Goal: Task Accomplishment & Management: Use online tool/utility

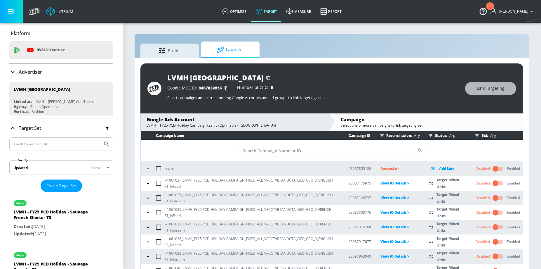
scroll to position [66, 0]
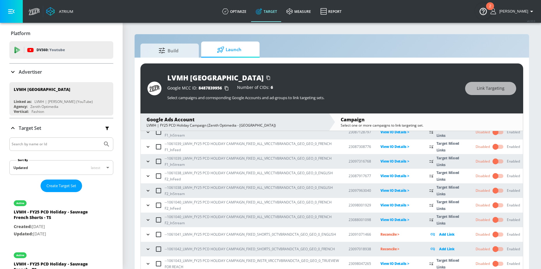
click at [147, 234] on icon "button" at bounding box center [148, 234] width 6 height 6
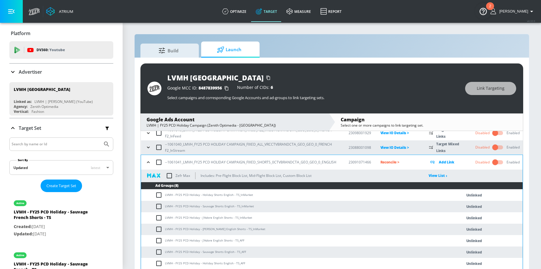
scroll to position [141, 0]
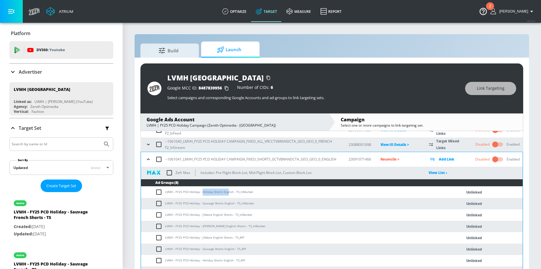
drag, startPoint x: 202, startPoint y: 192, endPoint x: 228, endPoint y: 192, distance: 25.7
click at [228, 192] on td "LVMH - FY25 PCD Holiday - Holiday Shorts English - TS_InMarket" at bounding box center [295, 191] width 309 height 11
copy td "Holiday Shorts Eng"
click at [157, 192] on input "checkbox" at bounding box center [160, 191] width 10 height 7
checkbox input "true"
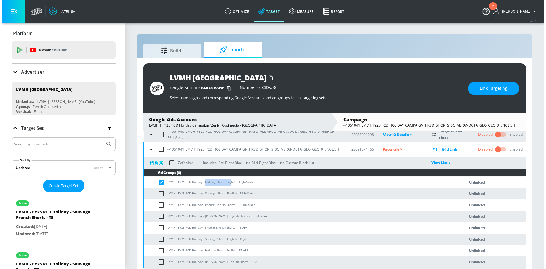
scroll to position [152, 0]
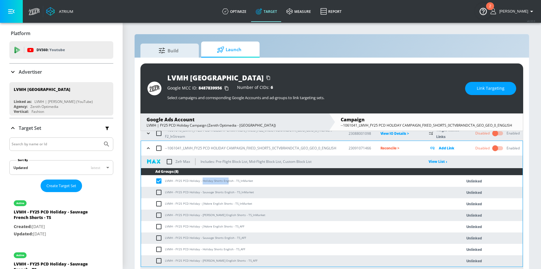
click at [158, 249] on input "checkbox" at bounding box center [160, 249] width 10 height 7
checkbox input "true"
click at [475, 89] on button "Link Targeting" at bounding box center [490, 88] width 51 height 13
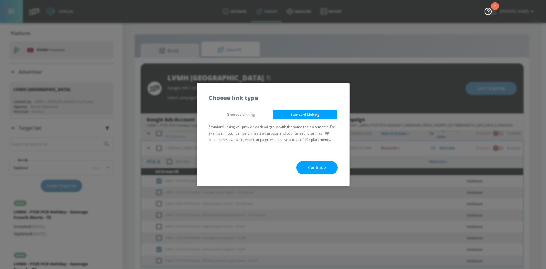
click at [309, 168] on span "Continue" at bounding box center [317, 167] width 18 height 7
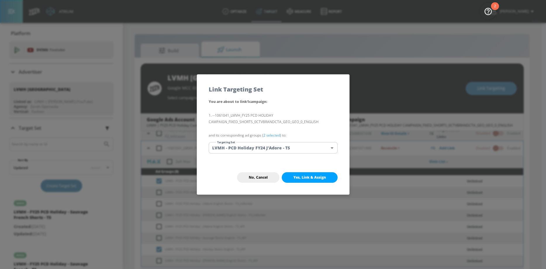
click at [270, 146] on body "Atrium optimize Target measure Report optimize Target measure Report v 4.32.0 N…" at bounding box center [273, 138] width 546 height 277
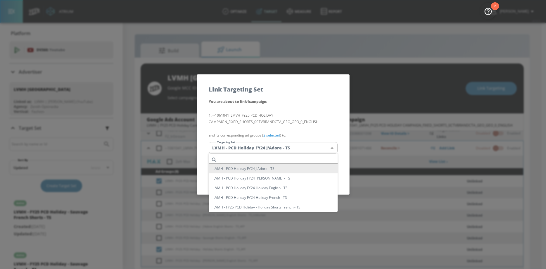
click at [252, 157] on input "text" at bounding box center [279, 160] width 118 height 8
paste input "Holiday Shorts Eng"
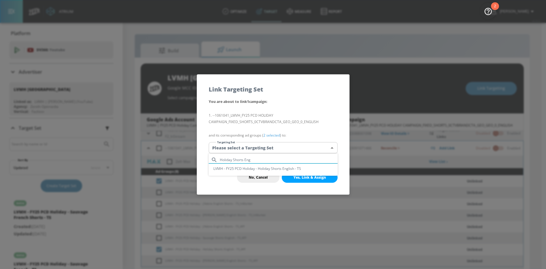
type input "Holiday Shorts Eng"
click at [279, 166] on li "LVMH - FY25 PCD Holiday - Holiday Shorts English - TS" at bounding box center [273, 169] width 129 height 10
type input "8f73920d-8c61-4e0c-b07f-cc00441e1440"
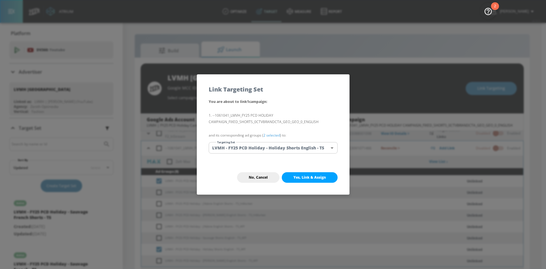
click at [307, 180] on button "Yes, Link & Assign" at bounding box center [310, 177] width 56 height 11
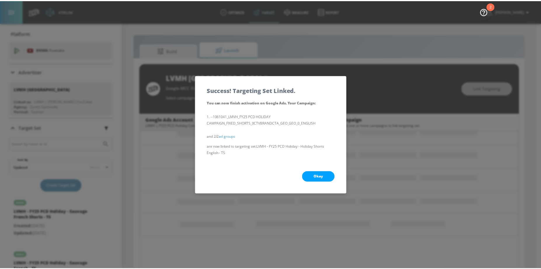
scroll to position [70, 0]
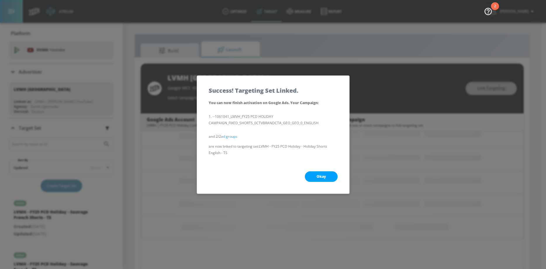
click at [313, 174] on button "Okay" at bounding box center [321, 176] width 33 height 11
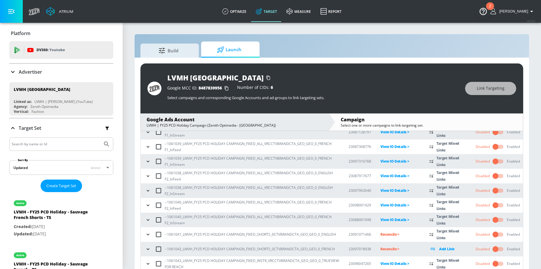
scroll to position [8, 0]
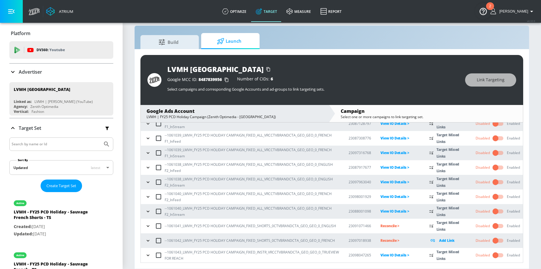
click at [150, 226] on icon "button" at bounding box center [148, 226] width 6 height 6
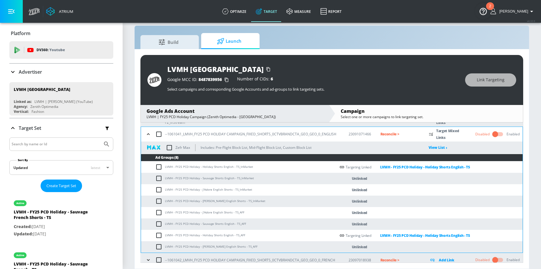
scroll to position [177, 0]
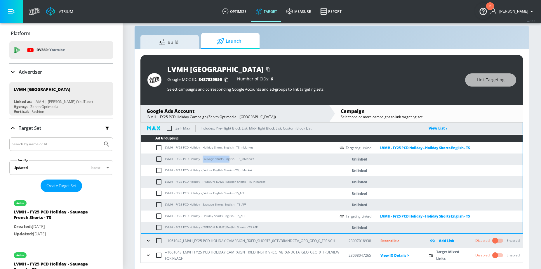
drag, startPoint x: 203, startPoint y: 160, endPoint x: 228, endPoint y: 160, distance: 25.7
click at [228, 160] on td "LVMH - FY25 PCD Holiday - Sauvage Shorts English - TS_InMarket" at bounding box center [238, 158] width 195 height 11
copy td "Sauvage Shorts Eng"
click at [160, 159] on input "checkbox" at bounding box center [160, 158] width 10 height 7
checkbox input "true"
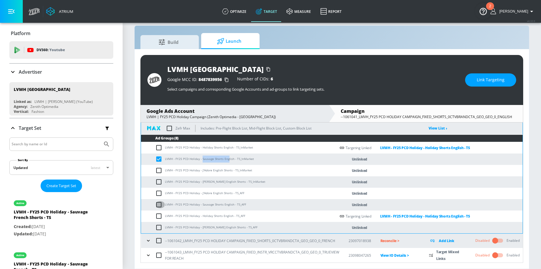
click at [158, 203] on input "checkbox" at bounding box center [160, 204] width 10 height 7
checkbox input "true"
click at [466, 77] on button "Link Targeting" at bounding box center [490, 79] width 51 height 13
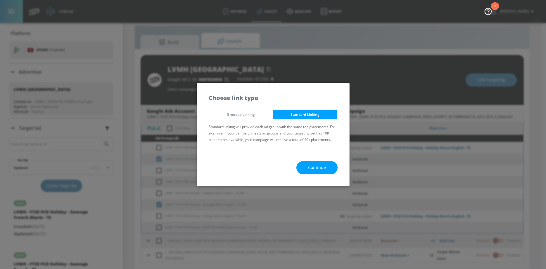
click at [316, 164] on span "Continue" at bounding box center [317, 167] width 18 height 7
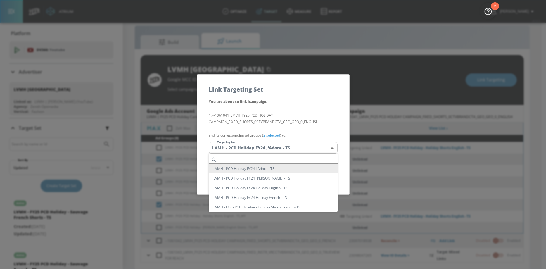
click at [287, 150] on body "Atrium optimize Target measure Report optimize Target measure Report v 4.32.0 N…" at bounding box center [273, 130] width 546 height 277
click at [259, 158] on input "text" at bounding box center [279, 160] width 118 height 8
paste input "Sauvage Shorts Eng"
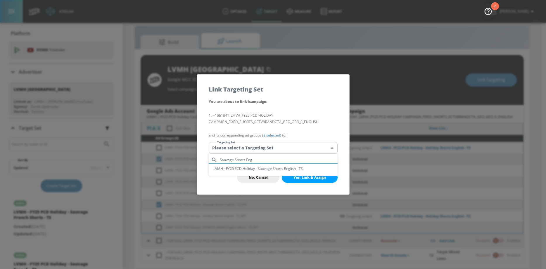
type input "Sauvage Shorts Eng"
click at [270, 168] on li "LVMH - FY25 PCD Holiday - Sauvage Shorts English - TS" at bounding box center [273, 169] width 129 height 10
type input "0d81b891-a15f-4a10-b2bb-666ed6bee7b0"
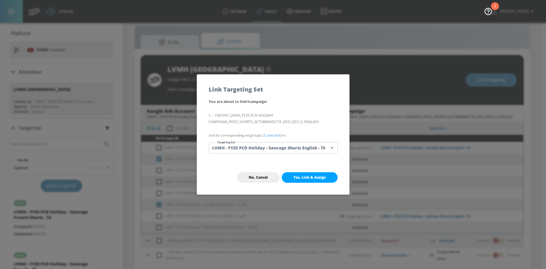
click at [307, 178] on span "Yes, Link & Assign" at bounding box center [309, 177] width 32 height 5
checkbox input "false"
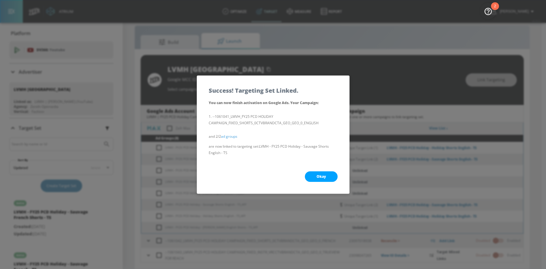
click at [315, 176] on button "Okay" at bounding box center [321, 176] width 33 height 11
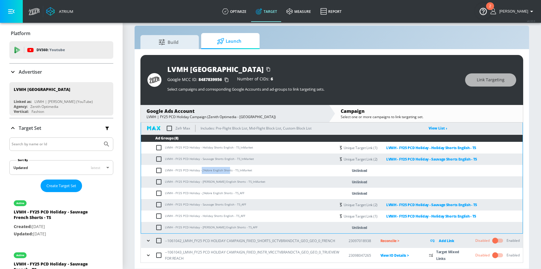
drag, startPoint x: 201, startPoint y: 171, endPoint x: 229, endPoint y: 171, distance: 27.5
click at [229, 171] on td "LVMH - FY25 PCD Holiday - J'Adore English Shorts - TS_InMarket" at bounding box center [238, 170] width 195 height 11
copy td "J'Adore English Shor"
click at [158, 170] on input "checkbox" at bounding box center [160, 170] width 10 height 7
checkbox input "true"
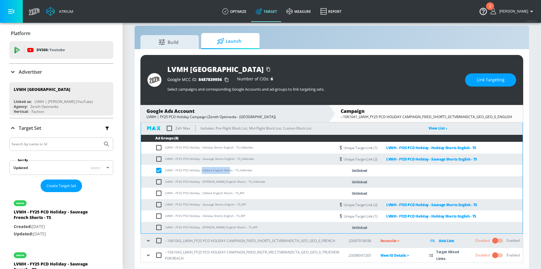
click at [157, 194] on input "checkbox" at bounding box center [160, 193] width 10 height 7
checkbox input "true"
click at [498, 72] on div "LVMH Canada Google MCC ID: 8487839956 Number of CIDs: 6 Select campaigns and co…" at bounding box center [332, 80] width 383 height 50
click at [486, 77] on span "Link Targeting" at bounding box center [491, 79] width 28 height 7
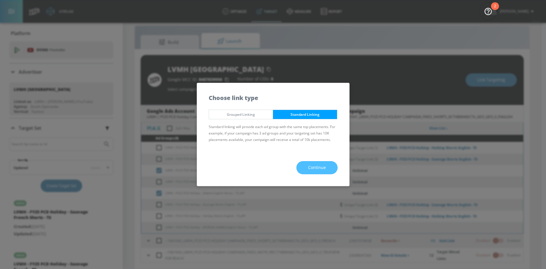
click at [312, 163] on button "Continue" at bounding box center [316, 167] width 41 height 13
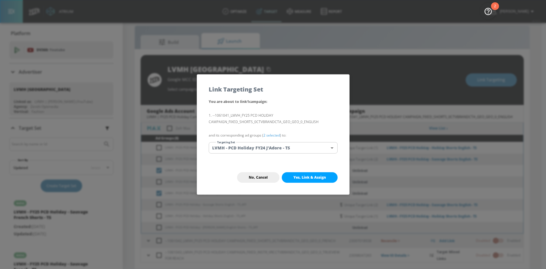
click at [280, 155] on div "You are about to link 1 campaign : --1061041_LMVH_FY25 PCD HOLIDAY CAMPAIGN_FIX…" at bounding box center [273, 129] width 152 height 62
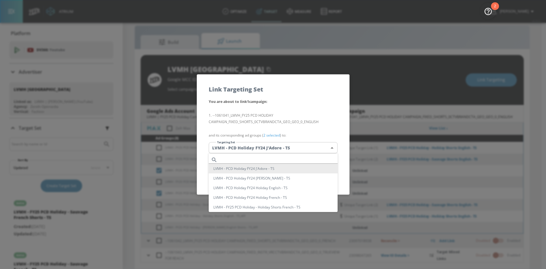
click at [280, 150] on body "Atrium optimize Target measure Report optimize Target measure Report v 4.32.0 N…" at bounding box center [273, 130] width 546 height 277
click at [262, 156] on input "text" at bounding box center [279, 160] width 118 height 8
paste input "J'Adore English Shor"
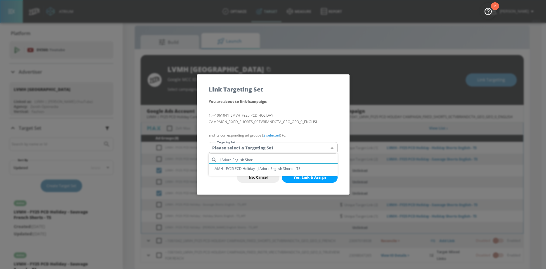
type input "J'Adore English Shor"
click at [275, 168] on li "LVMH - FY25 PCD Holiday - J'Adore English Shorts - TS" at bounding box center [273, 169] width 129 height 10
type input "f2b63a23-9a0b-4423-b72b-ac256a7682e1"
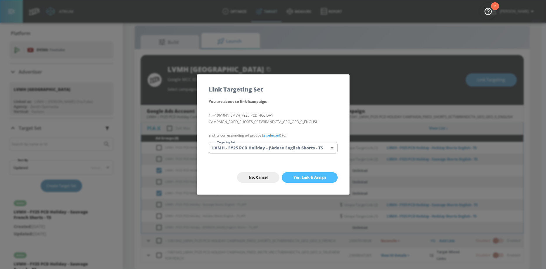
click at [311, 175] on span "Yes, Link & Assign" at bounding box center [309, 177] width 32 height 5
checkbox input "false"
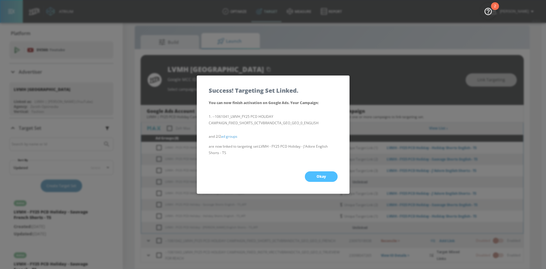
click at [315, 172] on button "Okay" at bounding box center [321, 176] width 33 height 11
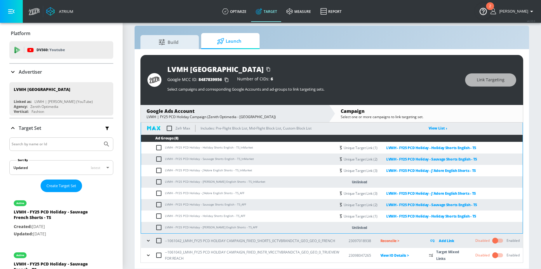
click at [157, 181] on input "checkbox" at bounding box center [160, 181] width 10 height 7
checkbox input "true"
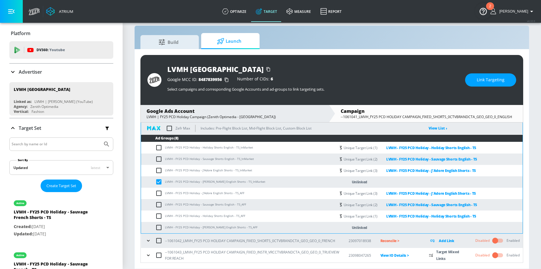
click at [159, 226] on input "checkbox" at bounding box center [160, 227] width 10 height 7
checkbox input "true"
drag, startPoint x: 203, startPoint y: 181, endPoint x: 225, endPoint y: 180, distance: 22.2
click at [225, 180] on td "LVMH - FY25 PCD Holiday - Miss Dior English Shorts - TS_InMarket" at bounding box center [238, 181] width 195 height 11
drag, startPoint x: 229, startPoint y: 181, endPoint x: 202, endPoint y: 184, distance: 26.7
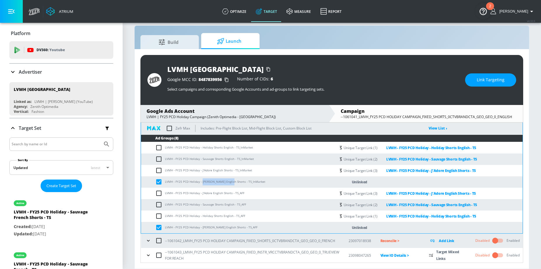
click at [202, 184] on td "LVMH - FY25 PCD Holiday - Miss Dior English Shorts - TS_InMarket" at bounding box center [238, 181] width 195 height 11
copy td "Miss Dior English Sh"
click at [491, 81] on span "Link Targeting" at bounding box center [491, 79] width 28 height 7
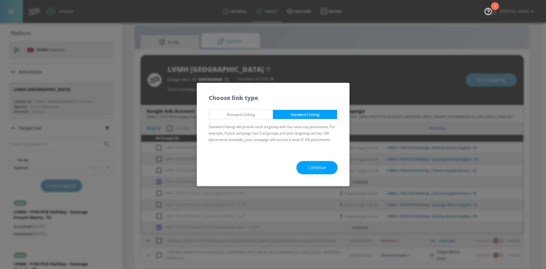
click at [319, 163] on button "Continue" at bounding box center [316, 167] width 41 height 13
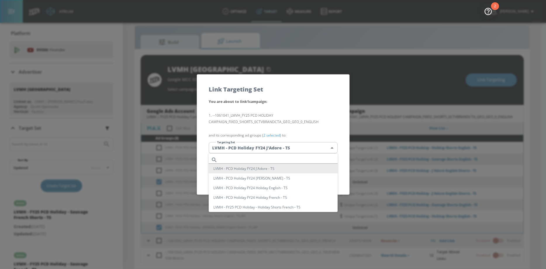
click at [283, 150] on body "Atrium optimize Target measure Report optimize Target measure Report v 4.32.0 N…" at bounding box center [273, 130] width 546 height 277
click at [260, 158] on input "text" at bounding box center [279, 160] width 118 height 8
paste input "Miss Dior English Sh"
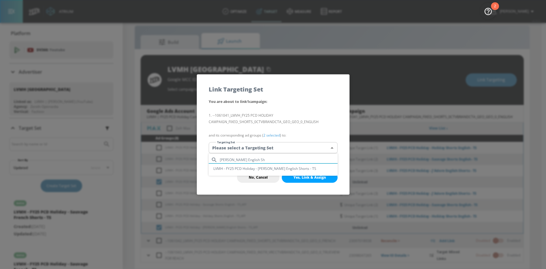
type input "Miss Dior English Sh"
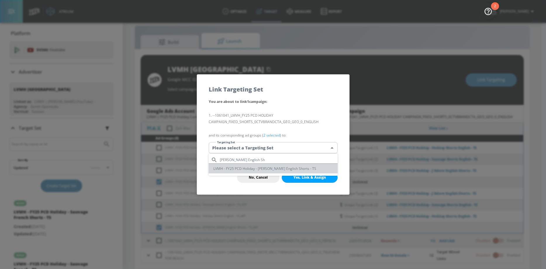
click at [281, 165] on li "LVMH - FY25 PCD Holiday - [PERSON_NAME] English Shorts - TS" at bounding box center [273, 169] width 129 height 10
type input "3c231faa-7ecc-41de-8cf5-88204de95ece"
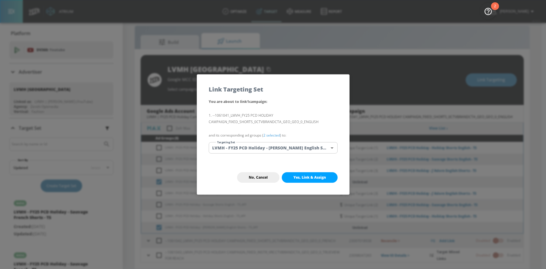
click at [303, 168] on div "No, Cancel Yes, Link & Assign" at bounding box center [273, 177] width 152 height 34
click at [303, 180] on button "Yes, Link & Assign" at bounding box center [310, 177] width 56 height 11
checkbox input "false"
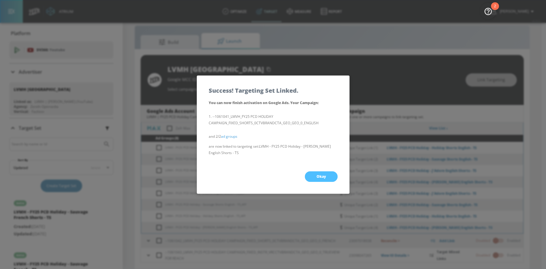
click at [311, 176] on button "Okay" at bounding box center [321, 176] width 33 height 11
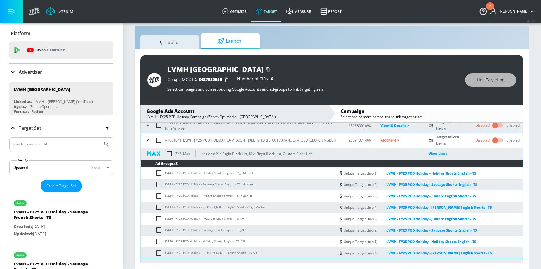
click at [148, 136] on button "button" at bounding box center [148, 140] width 9 height 9
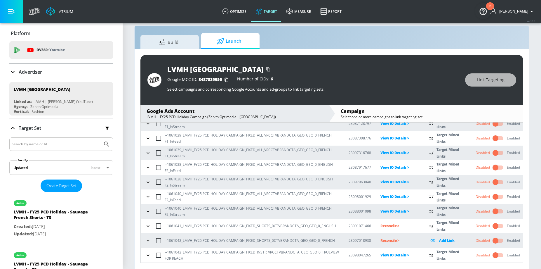
scroll to position [66, 0]
drag, startPoint x: 167, startPoint y: 224, endPoint x: 180, endPoint y: 224, distance: 12.9
click at [180, 224] on p "--1061041_LMVH_FY25 PCD HOLIDAY CAMPAIGN_FIXED_SHORTS_0CTVBRANDCTA_GEO_GEO_0_EN…" at bounding box center [251, 226] width 172 height 6
copy p "1061041"
click at [387, 222] on td "Reconcile >" at bounding box center [395, 226] width 49 height 15
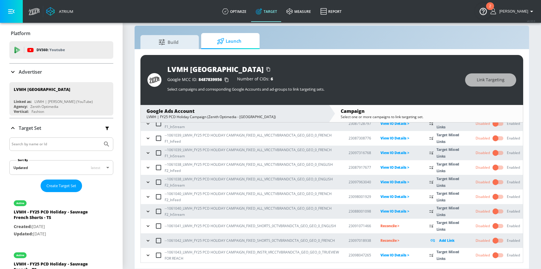
click at [386, 226] on p "Reconcile >" at bounding box center [400, 225] width 39 height 7
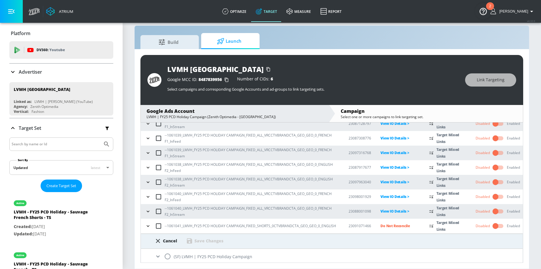
click at [167, 255] on input "radio" at bounding box center [168, 256] width 12 height 12
radio input "true"
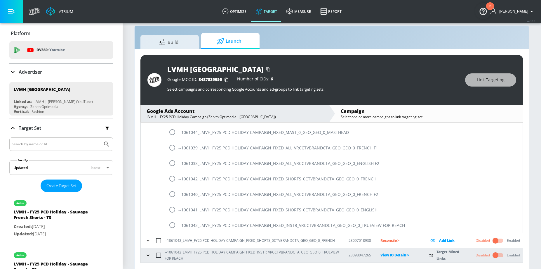
click at [172, 207] on input "radio" at bounding box center [172, 209] width 12 height 12
radio input "true"
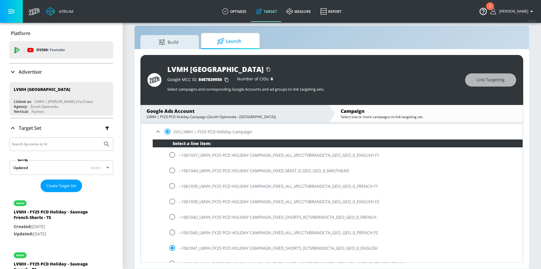
scroll to position [112, 0]
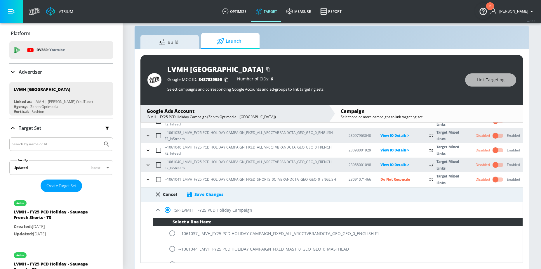
click at [212, 193] on div "Save Changes" at bounding box center [209, 194] width 29 height 6
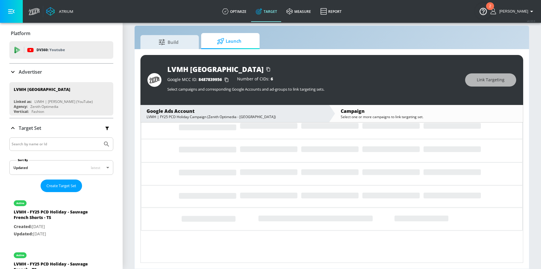
scroll to position [66, 0]
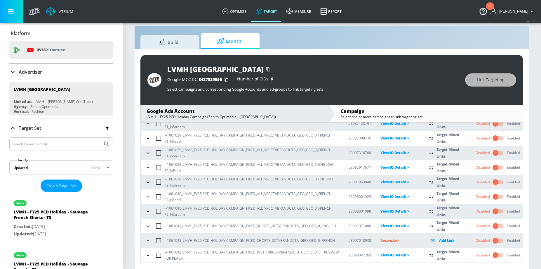
click at [149, 240] on icon "button" at bounding box center [148, 240] width 3 height 1
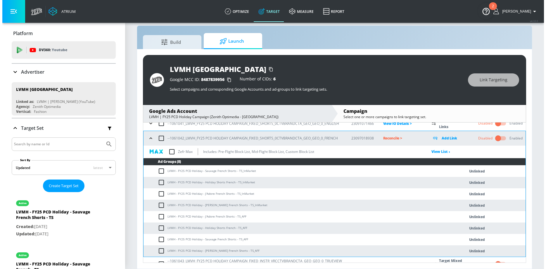
scroll to position [177, 0]
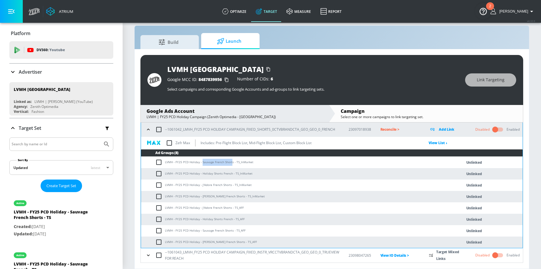
drag, startPoint x: 202, startPoint y: 162, endPoint x: 232, endPoint y: 162, distance: 30.1
click at [232, 162] on td "LVMH - FY25 PCD Holiday - Sauvage French Shorts - TS_InMarket" at bounding box center [295, 162] width 309 height 11
copy td "Sauvage French Short"
click at [158, 163] on input "checkbox" at bounding box center [160, 162] width 10 height 7
checkbox input "true"
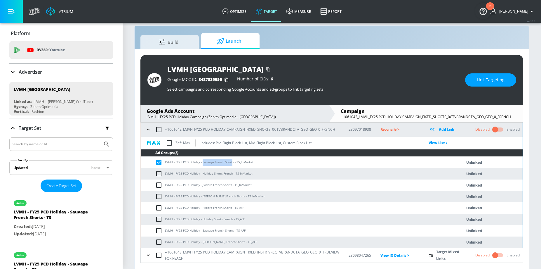
drag, startPoint x: 161, startPoint y: 230, endPoint x: 170, endPoint y: 225, distance: 10.2
click at [161, 230] on input "checkbox" at bounding box center [160, 230] width 10 height 7
checkbox input "true"
click at [475, 77] on button "Link Targeting" at bounding box center [490, 79] width 51 height 13
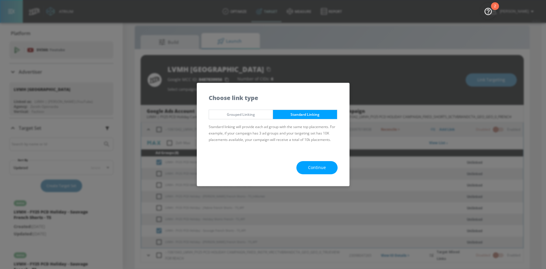
click at [326, 171] on button "Continue" at bounding box center [316, 167] width 41 height 13
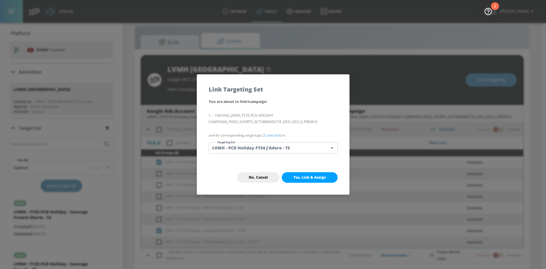
click at [283, 150] on body "Atrium optimize Target measure Report optimize Target measure Report v 4.32.0 N…" at bounding box center [273, 130] width 546 height 277
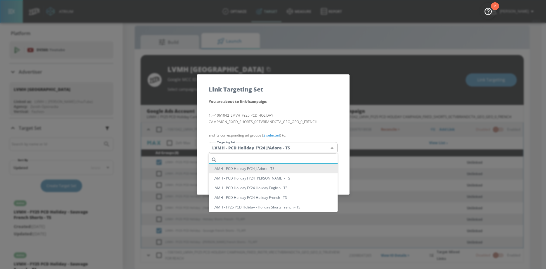
click at [260, 158] on input "text" at bounding box center [279, 160] width 118 height 8
paste input "Sauvage French Short"
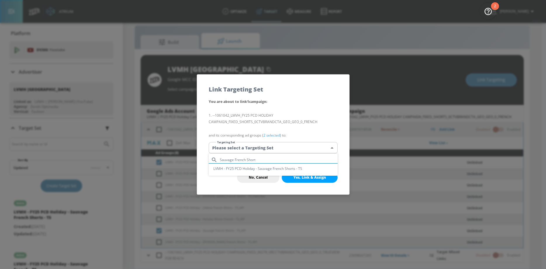
type input "Sauvage French Short"
click at [277, 167] on li "LVMH - FY25 PCD Holiday - Sauvage French Shorts - TS" at bounding box center [273, 169] width 129 height 10
type input "9ae37df5-67a3-4c74-9fef-e5656b625af2"
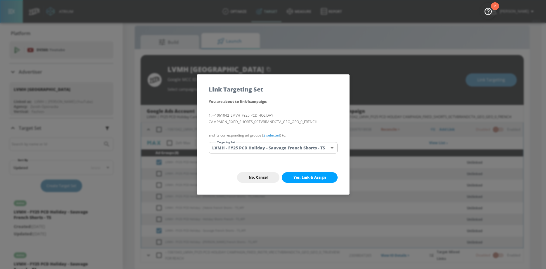
click at [307, 169] on div "No, Cancel Yes, Link & Assign" at bounding box center [273, 177] width 152 height 34
click at [307, 179] on span "Yes, Link & Assign" at bounding box center [309, 177] width 32 height 5
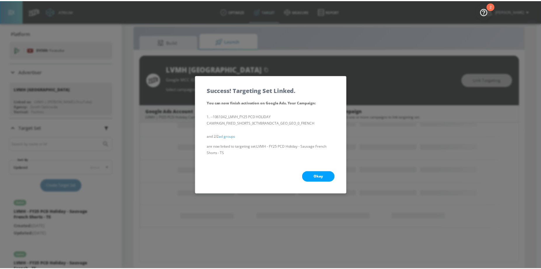
scroll to position [70, 0]
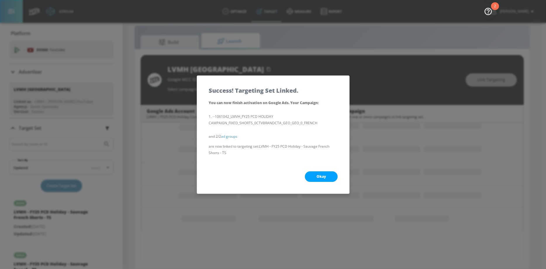
click at [313, 176] on button "Okay" at bounding box center [321, 176] width 33 height 11
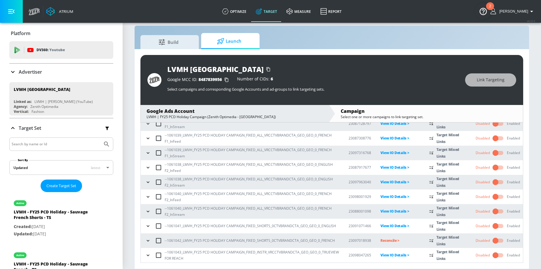
scroll to position [66, 0]
drag, startPoint x: 147, startPoint y: 238, endPoint x: 156, endPoint y: 233, distance: 11.1
click at [147, 238] on icon "button" at bounding box center [148, 241] width 6 height 6
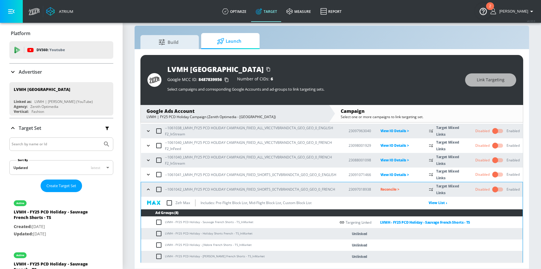
scroll to position [177, 0]
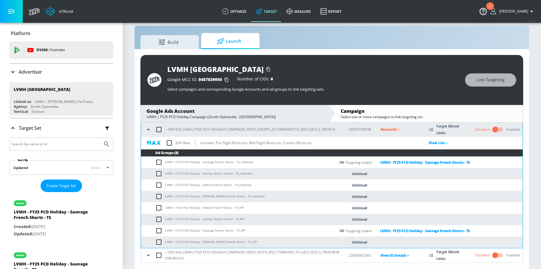
drag, startPoint x: 202, startPoint y: 174, endPoint x: 231, endPoint y: 174, distance: 28.9
click at [231, 174] on td "LVMH - FY25 PCD Holiday - Holiday Shorts French - TS_InMarket" at bounding box center [238, 173] width 195 height 11
drag, startPoint x: 232, startPoint y: 174, endPoint x: 202, endPoint y: 173, distance: 29.8
click at [202, 173] on td "LVMH - FY25 PCD Holiday - Holiday Shorts French - TS_InMarket" at bounding box center [238, 173] width 195 height 11
copy td "Holiday Shorts French"
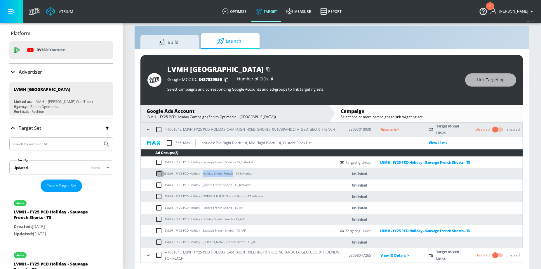
click at [156, 174] on input "checkbox" at bounding box center [160, 173] width 10 height 7
checkbox input "true"
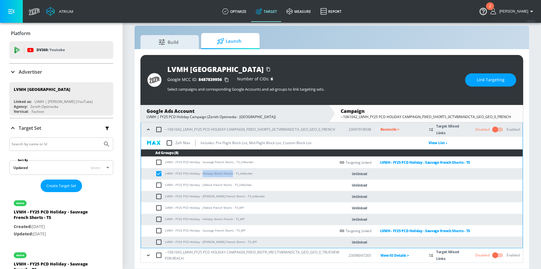
click at [158, 217] on input "checkbox" at bounding box center [160, 219] width 10 height 7
checkbox input "true"
click at [470, 86] on button "Link Targeting" at bounding box center [490, 79] width 51 height 13
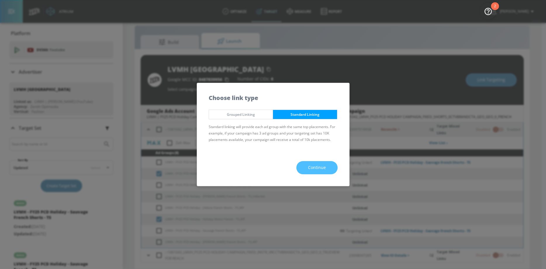
click at [314, 168] on span "Continue" at bounding box center [317, 167] width 18 height 7
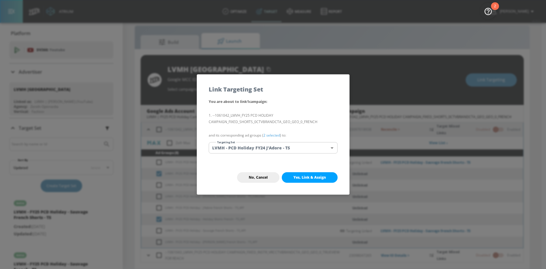
click at [287, 148] on body "Atrium optimize Target measure Report optimize Target measure Report v 4.32.0 N…" at bounding box center [273, 130] width 546 height 277
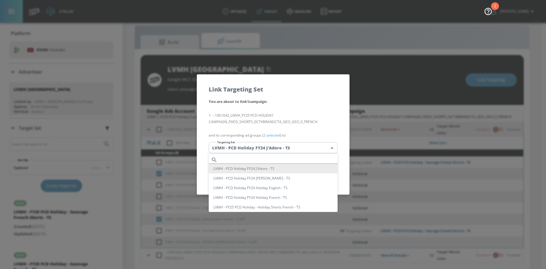
click at [256, 156] on input "text" at bounding box center [279, 160] width 118 height 8
paste input "Holiday Shorts French"
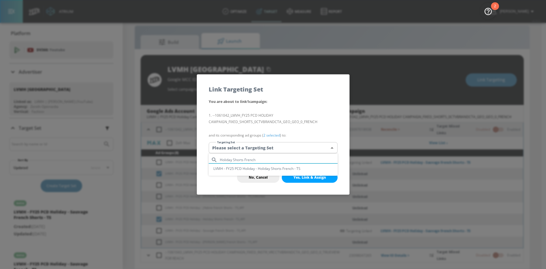
type input "Holiday Shorts French"
click at [271, 164] on li "LVMH - FY25 PCD Holiday - Holiday Shorts French - TS" at bounding box center [273, 169] width 129 height 10
type input "68f457cd-74c8-4007-9461-92c177a5d973"
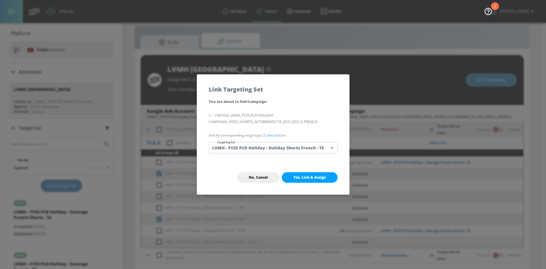
click at [314, 183] on div "No, Cancel Yes, Link & Assign" at bounding box center [273, 177] width 152 height 34
click at [309, 175] on span "Yes, Link & Assign" at bounding box center [309, 177] width 32 height 5
checkbox input "false"
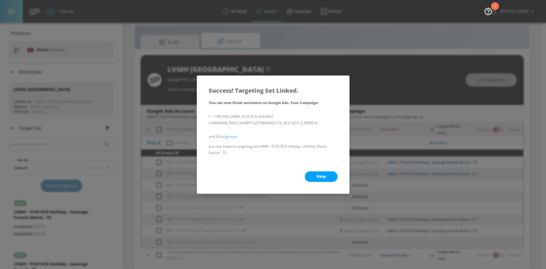
click at [305, 171] on div "Okay" at bounding box center [273, 177] width 152 height 34
click at [309, 176] on button "Okay" at bounding box center [321, 176] width 33 height 11
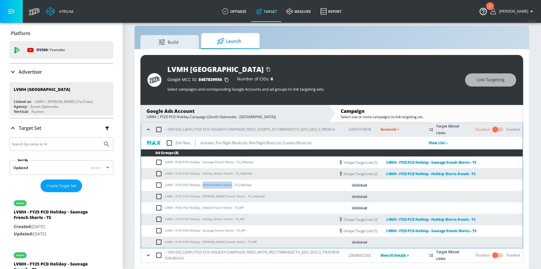
drag, startPoint x: 202, startPoint y: 186, endPoint x: 231, endPoint y: 186, distance: 28.6
click at [231, 186] on td "LVMH - FY25 PCD Holiday - J'Adore French Shorts - TS_InMarket" at bounding box center [238, 184] width 195 height 11
copy td "J'Adore French Shorts"
click at [161, 186] on input "checkbox" at bounding box center [160, 184] width 10 height 7
checkbox input "true"
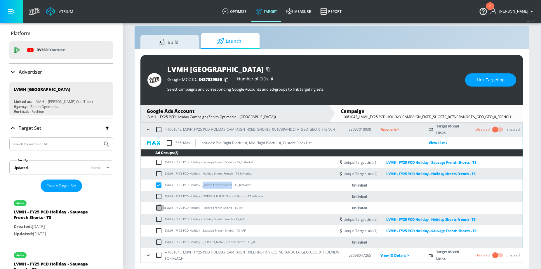
click at [159, 207] on input "checkbox" at bounding box center [160, 207] width 10 height 7
checkbox input "true"
click at [481, 86] on button "Link Targeting" at bounding box center [490, 79] width 51 height 13
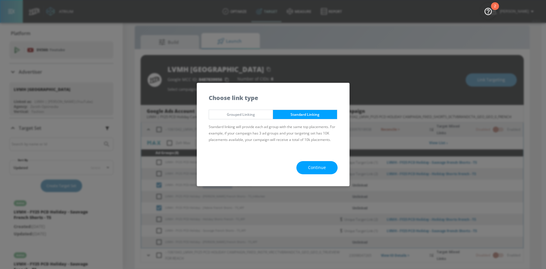
click at [305, 168] on button "Continue" at bounding box center [316, 167] width 41 height 13
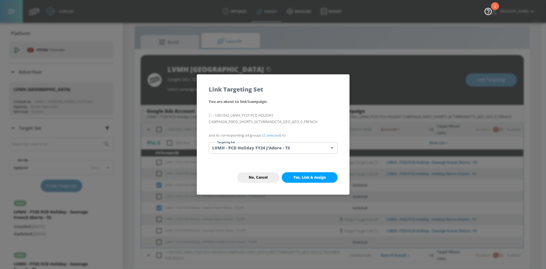
click at [288, 150] on body "Atrium optimize Target measure Report optimize Target measure Report v 4.32.0 N…" at bounding box center [273, 130] width 546 height 277
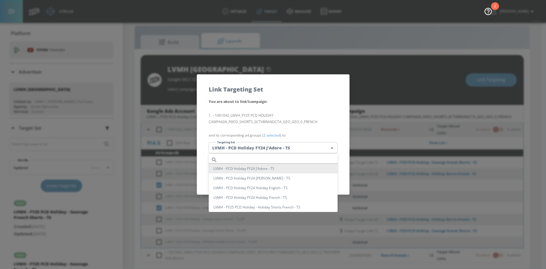
click at [258, 159] on input "text" at bounding box center [279, 160] width 118 height 8
paste input "J'Adore French Shorts"
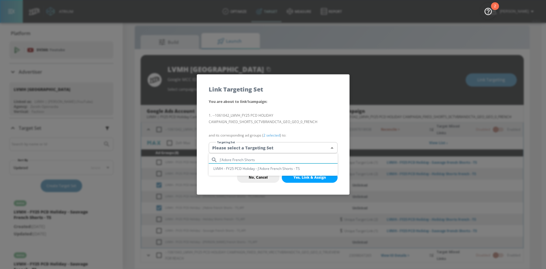
type input "J'Adore French Shorts"
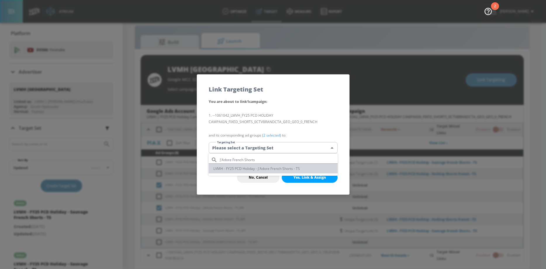
click at [278, 168] on li "LVMH - FY25 PCD Holiday - J'Adore French Shorts - TS" at bounding box center [273, 169] width 129 height 10
type input "7d2eb207-51e9-43ef-a1a2-ac5b73e35c95"
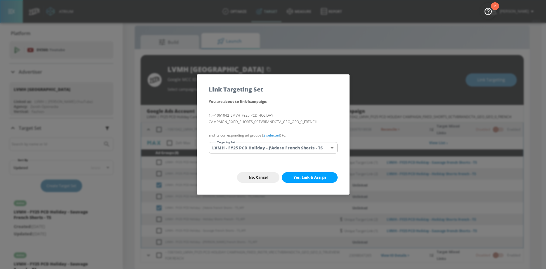
click at [302, 174] on button "Yes, Link & Assign" at bounding box center [310, 177] width 56 height 11
checkbox input "false"
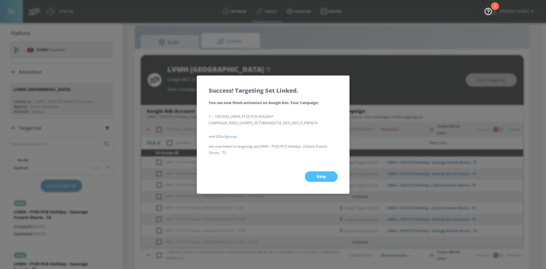
click at [318, 178] on span "Okay" at bounding box center [320, 176] width 9 height 5
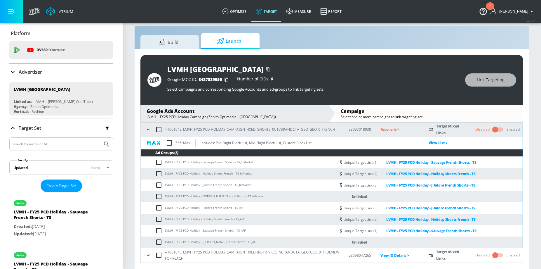
click at [163, 196] on input "checkbox" at bounding box center [160, 196] width 10 height 7
checkbox input "true"
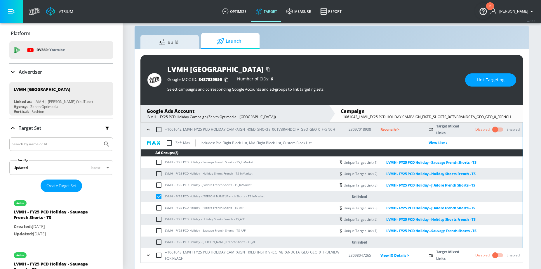
click at [158, 246] on td "LVMH - FY25 PCD Holiday - Miss Dior French Shorts - TS_AFF" at bounding box center [238, 241] width 195 height 11
click at [159, 241] on input "checkbox" at bounding box center [160, 241] width 10 height 7
checkbox input "true"
drag, startPoint x: 202, startPoint y: 197, endPoint x: 234, endPoint y: 196, distance: 32.4
click at [234, 196] on td "LVMH - FY25 PCD Holiday - Miss Dior French Shorts - TS_InMarket" at bounding box center [238, 196] width 195 height 11
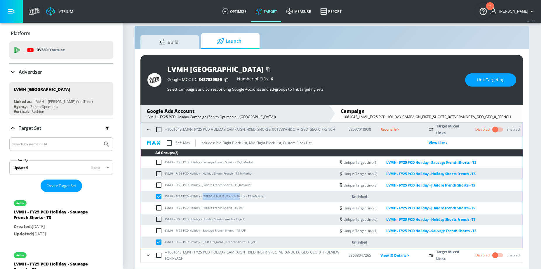
copy td "Miss Dior French Shorts"
click at [477, 83] on button "Link Targeting" at bounding box center [490, 79] width 51 height 13
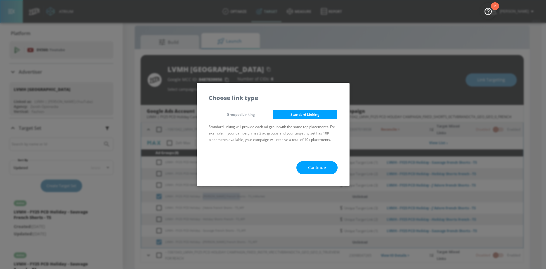
click at [307, 163] on button "Continue" at bounding box center [316, 167] width 41 height 13
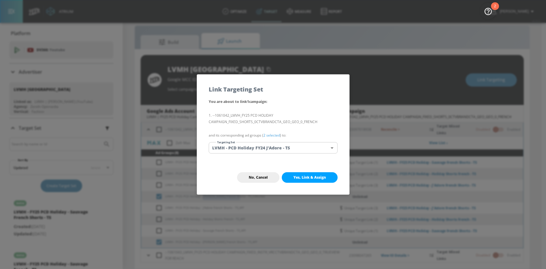
click at [287, 150] on body "Atrium optimize Target measure Report optimize Target measure Report v 4.32.0 N…" at bounding box center [273, 130] width 546 height 277
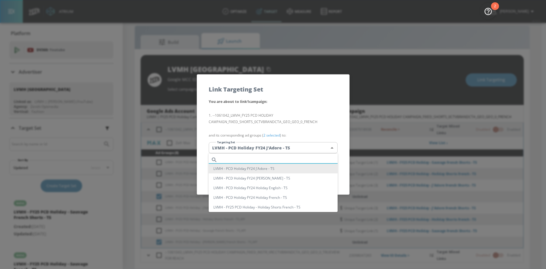
click at [253, 160] on input "text" at bounding box center [279, 160] width 118 height 8
paste input "Miss Dior French Shorts"
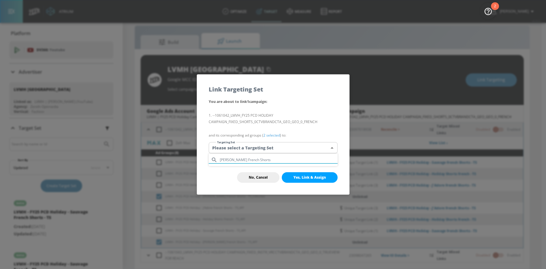
drag, startPoint x: 270, startPoint y: 160, endPoint x: 225, endPoint y: 159, distance: 45.3
click at [225, 159] on input "Miss Dior French Shorts" at bounding box center [279, 160] width 118 height 8
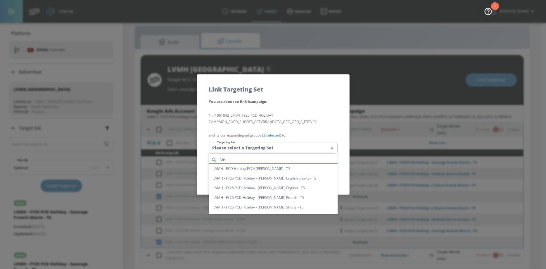
type input "Mis"
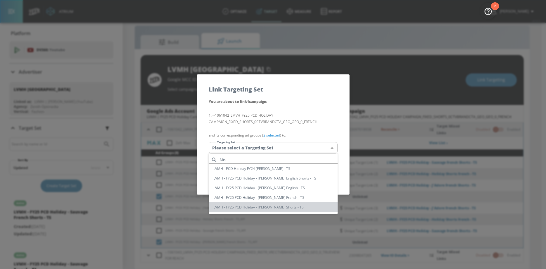
click at [253, 206] on li "LVMH - FY25 PCD Holiday - [PERSON_NAME] Shorts - TS" at bounding box center [273, 207] width 129 height 10
type input "41392d4a-baf6-403b-8615-1ad0524c3c28"
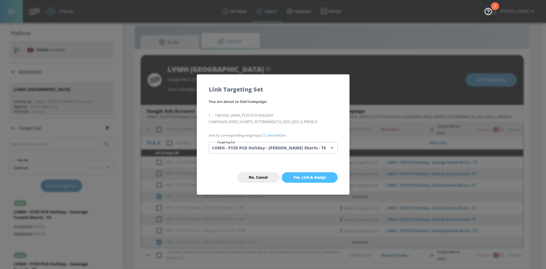
click at [304, 177] on span "Yes, Link & Assign" at bounding box center [309, 177] width 32 height 5
checkbox input "false"
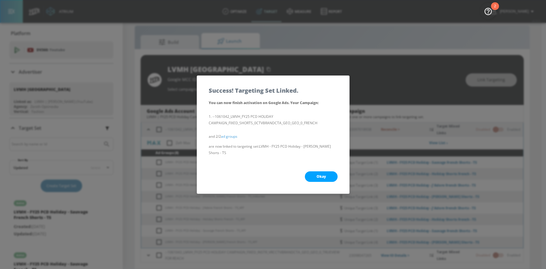
click at [312, 174] on button "Okay" at bounding box center [321, 176] width 33 height 11
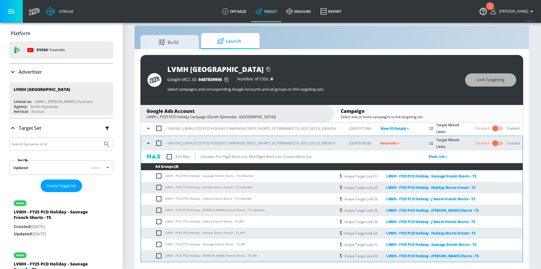
click at [145, 142] on button "button" at bounding box center [148, 143] width 9 height 9
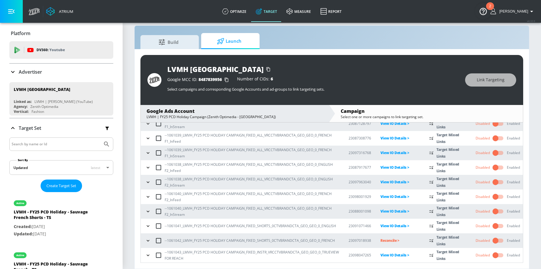
scroll to position [66, 0]
drag, startPoint x: 167, startPoint y: 241, endPoint x: 181, endPoint y: 241, distance: 14.0
click at [181, 241] on p "--1061042_LMVH_FY25 PCD HOLIDAY CAMPAIGN_FIXED_SHORTS_0CTVBRANDCTA_GEO_GEO_0_FR…" at bounding box center [250, 240] width 170 height 6
copy p "1061042"
click at [391, 236] on td "Reconcile >" at bounding box center [395, 240] width 49 height 15
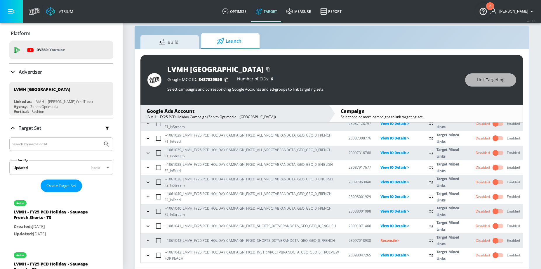
click at [390, 239] on p "Reconcile >" at bounding box center [400, 240] width 39 height 7
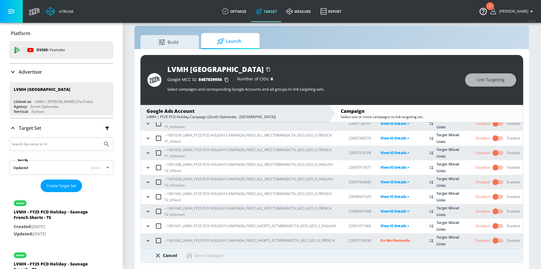
scroll to position [97, 0]
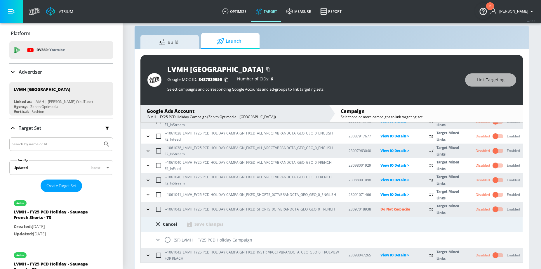
click at [167, 240] on input "radio" at bounding box center [168, 239] width 12 height 12
radio input "true"
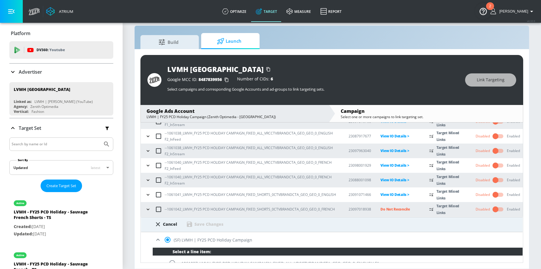
scroll to position [229, 0]
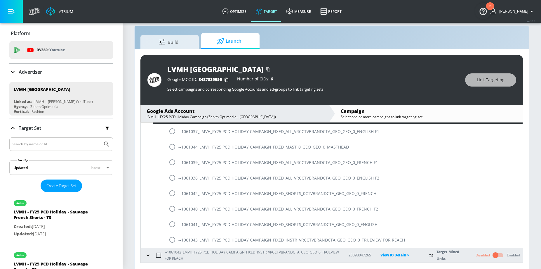
click at [174, 195] on input "radio" at bounding box center [172, 193] width 12 height 12
radio input "true"
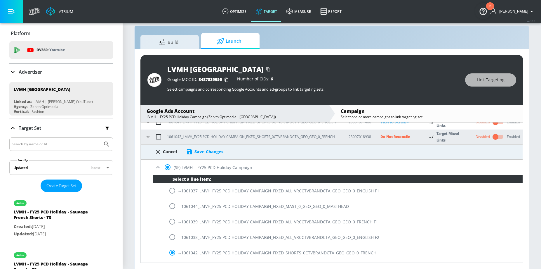
scroll to position [165, 0]
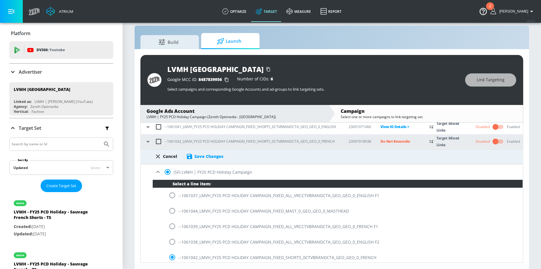
click at [209, 152] on div "Cancel Save Changes" at bounding box center [332, 154] width 382 height 11
click at [214, 155] on div "Save Changes" at bounding box center [209, 156] width 29 height 6
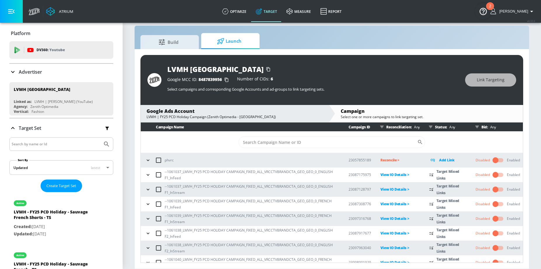
scroll to position [0, 0]
